Goal: Check status: Check status

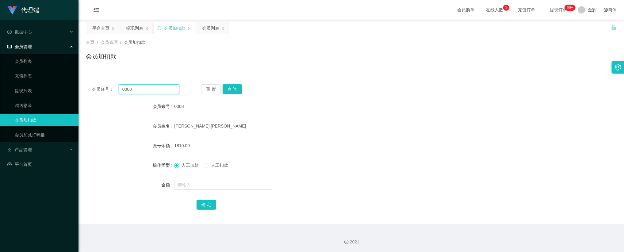
drag, startPoint x: 164, startPoint y: 89, endPoint x: 183, endPoint y: 89, distance: 19.6
click at [164, 88] on input "0008" at bounding box center [149, 89] width 61 height 10
paste input "Pema"
type input "Pema"
click at [238, 88] on button "查 询" at bounding box center [232, 89] width 20 height 10
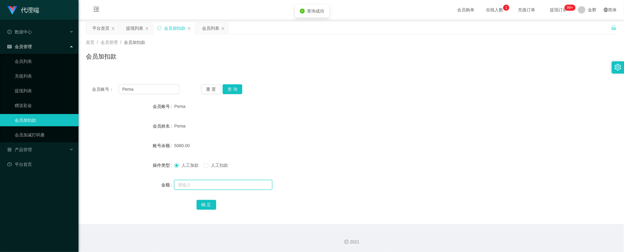
click at [192, 183] on input "text" at bounding box center [223, 185] width 98 height 10
type input "15"
click at [200, 206] on button "确 定" at bounding box center [206, 205] width 20 height 10
click at [210, 89] on button "重 置" at bounding box center [211, 89] width 20 height 10
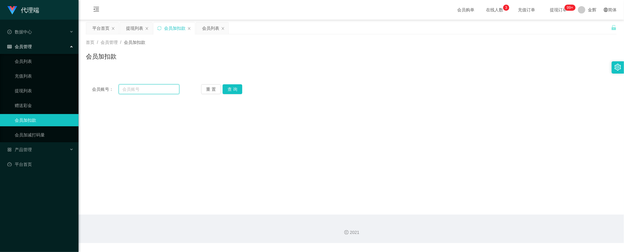
click at [145, 92] on input "text" at bounding box center [149, 89] width 61 height 10
paste input "mandy8668"
type input "mandy8668"
drag, startPoint x: 232, startPoint y: 92, endPoint x: 226, endPoint y: 113, distance: 22.2
click at [232, 92] on button "查 询" at bounding box center [232, 89] width 20 height 10
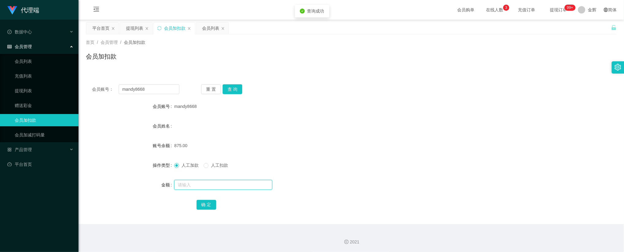
click at [195, 183] on input "text" at bounding box center [223, 185] width 98 height 10
type input "15"
click at [204, 209] on button "确 定" at bounding box center [206, 205] width 20 height 10
click at [402, 126] on div "会员姓名" at bounding box center [351, 126] width 530 height 12
